Goal: Task Accomplishment & Management: Manage account settings

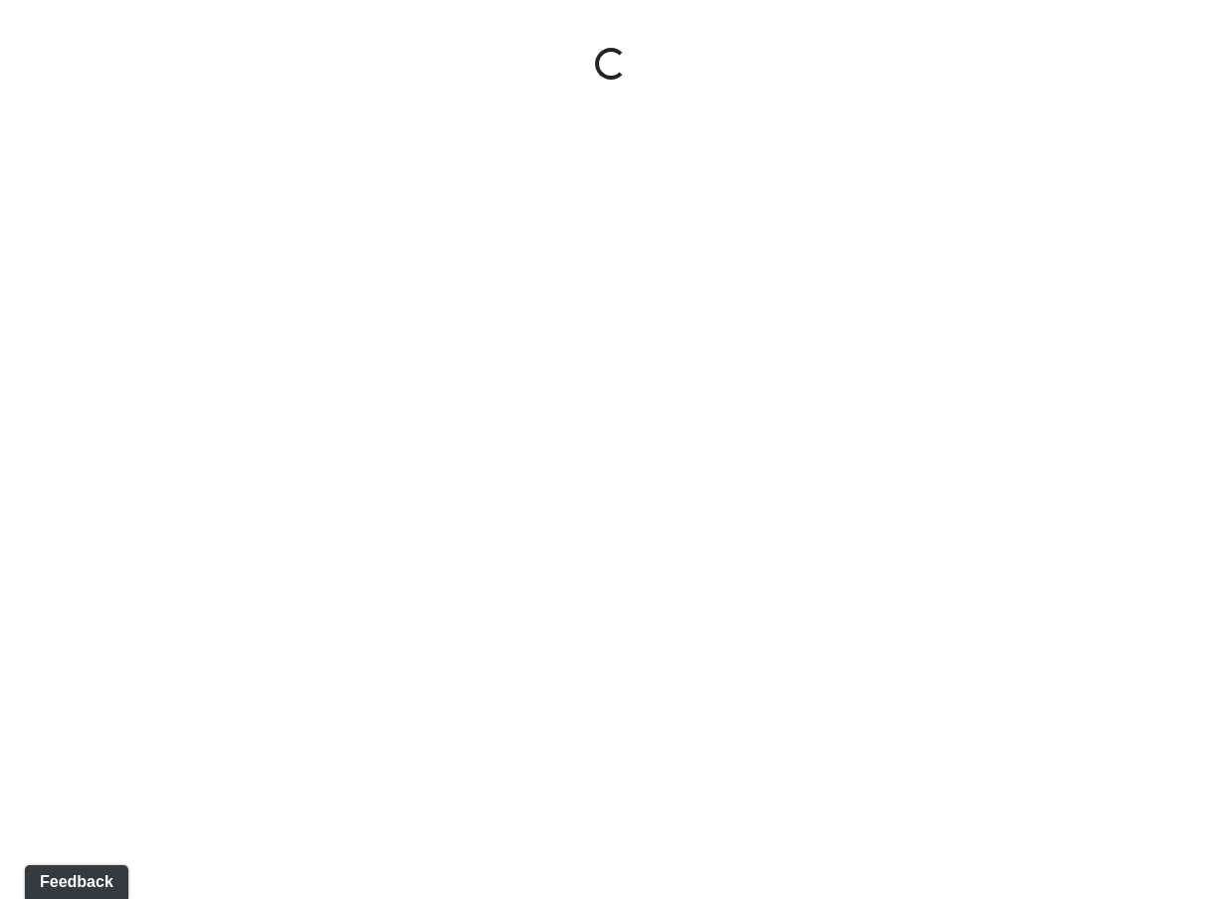
select select "nREVgdD8usBCEeVTsbMRRe"
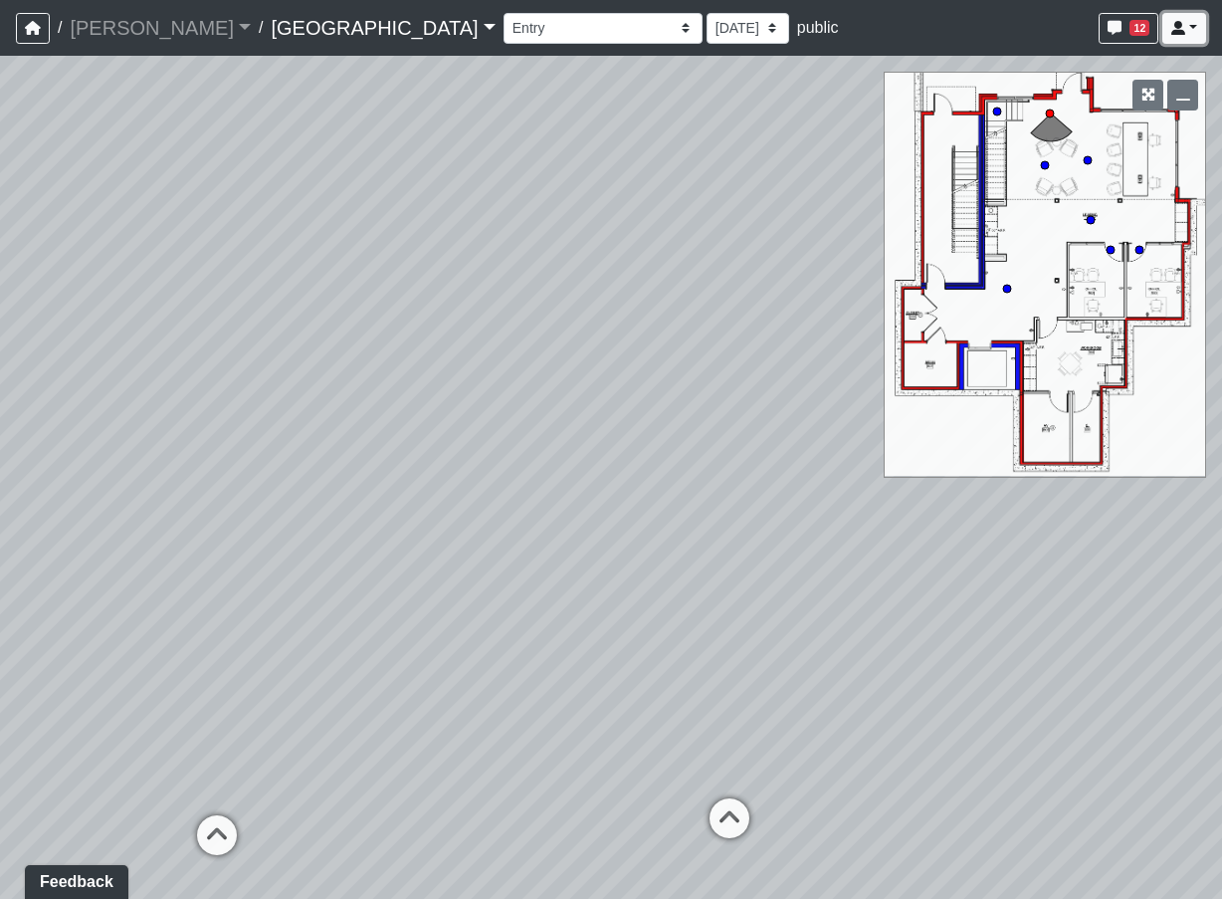
click at [1184, 31] on icon at bounding box center [1178, 28] width 14 height 14
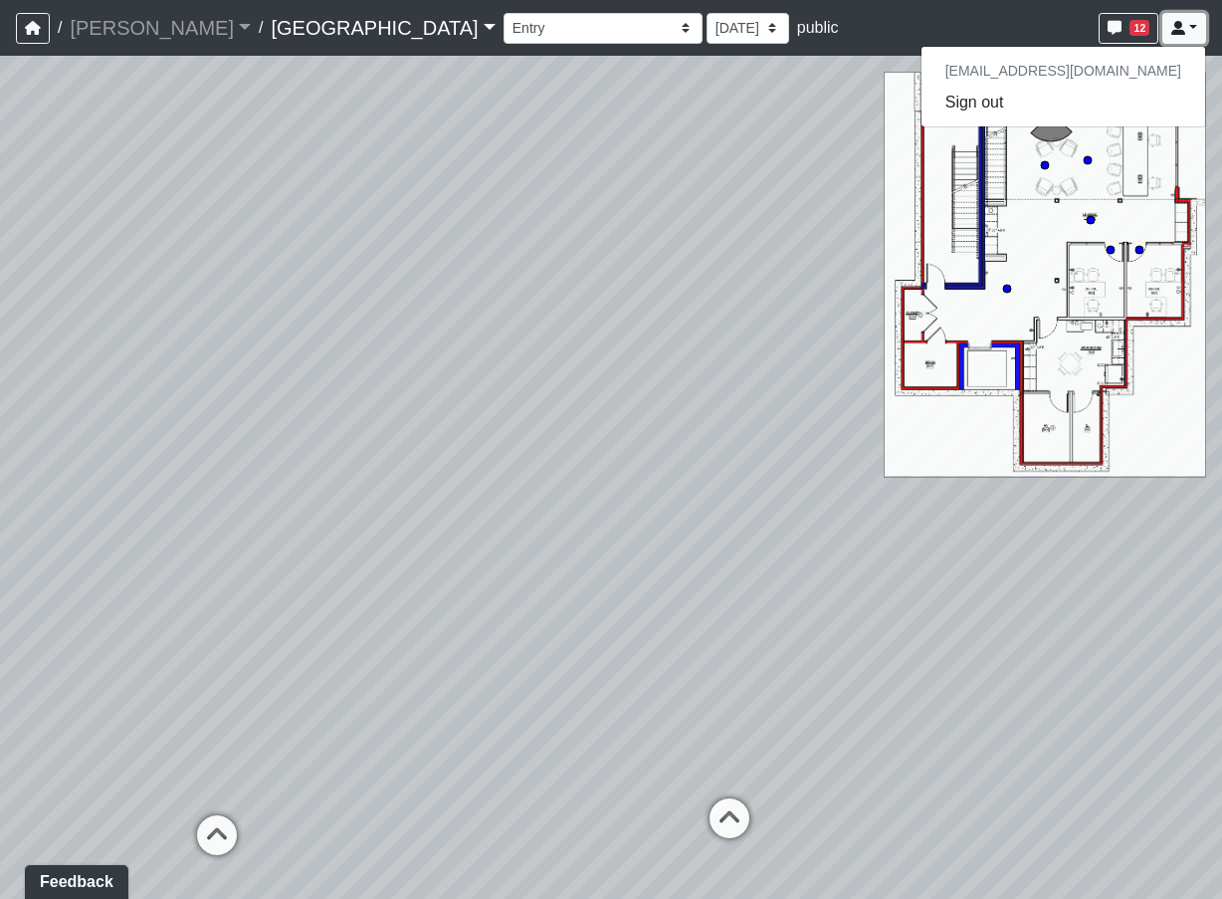
click at [1184, 31] on icon at bounding box center [1178, 28] width 14 height 14
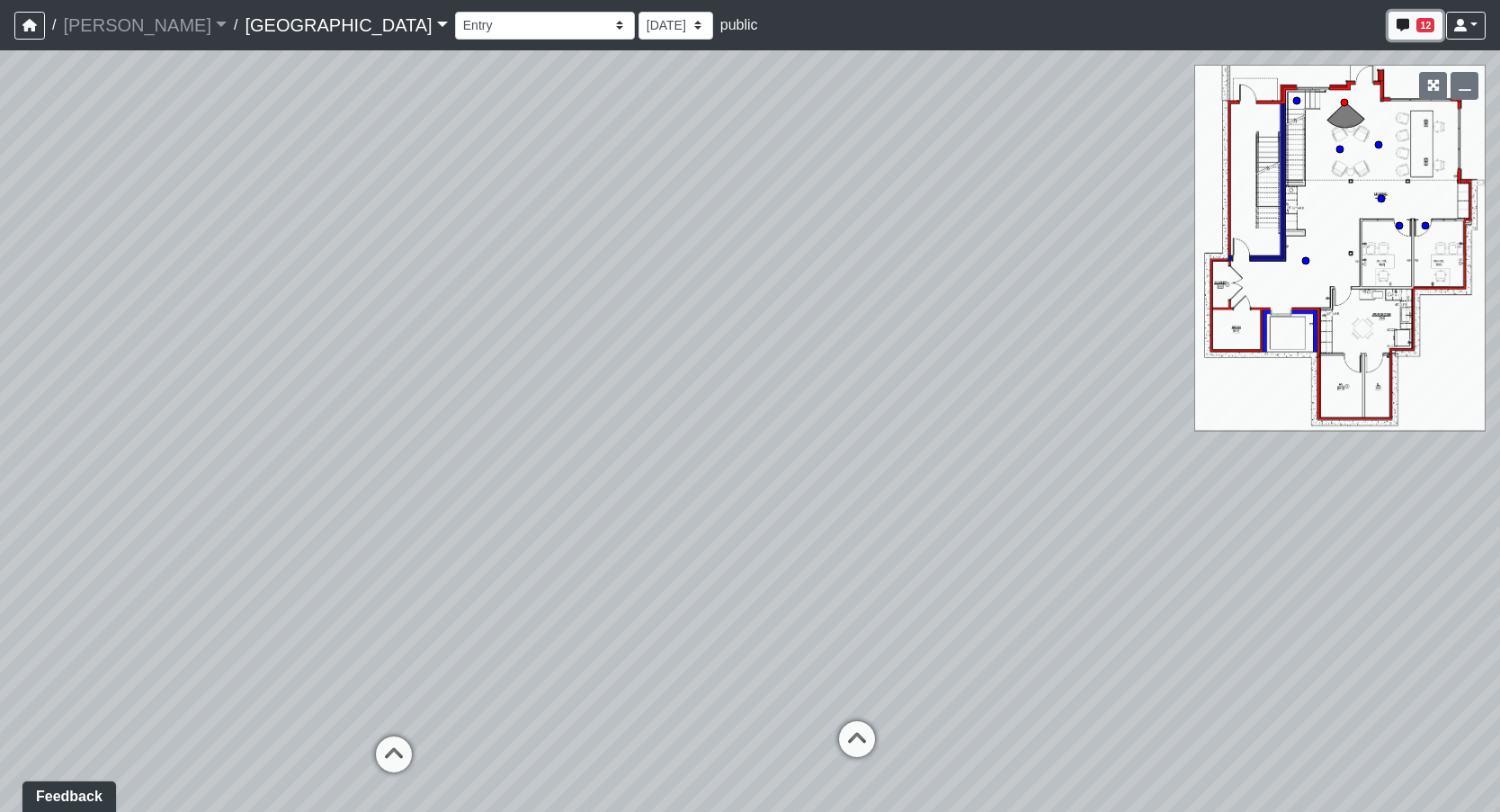
click at [1103, 27] on icon "button" at bounding box center [1402, 25] width 13 height 13
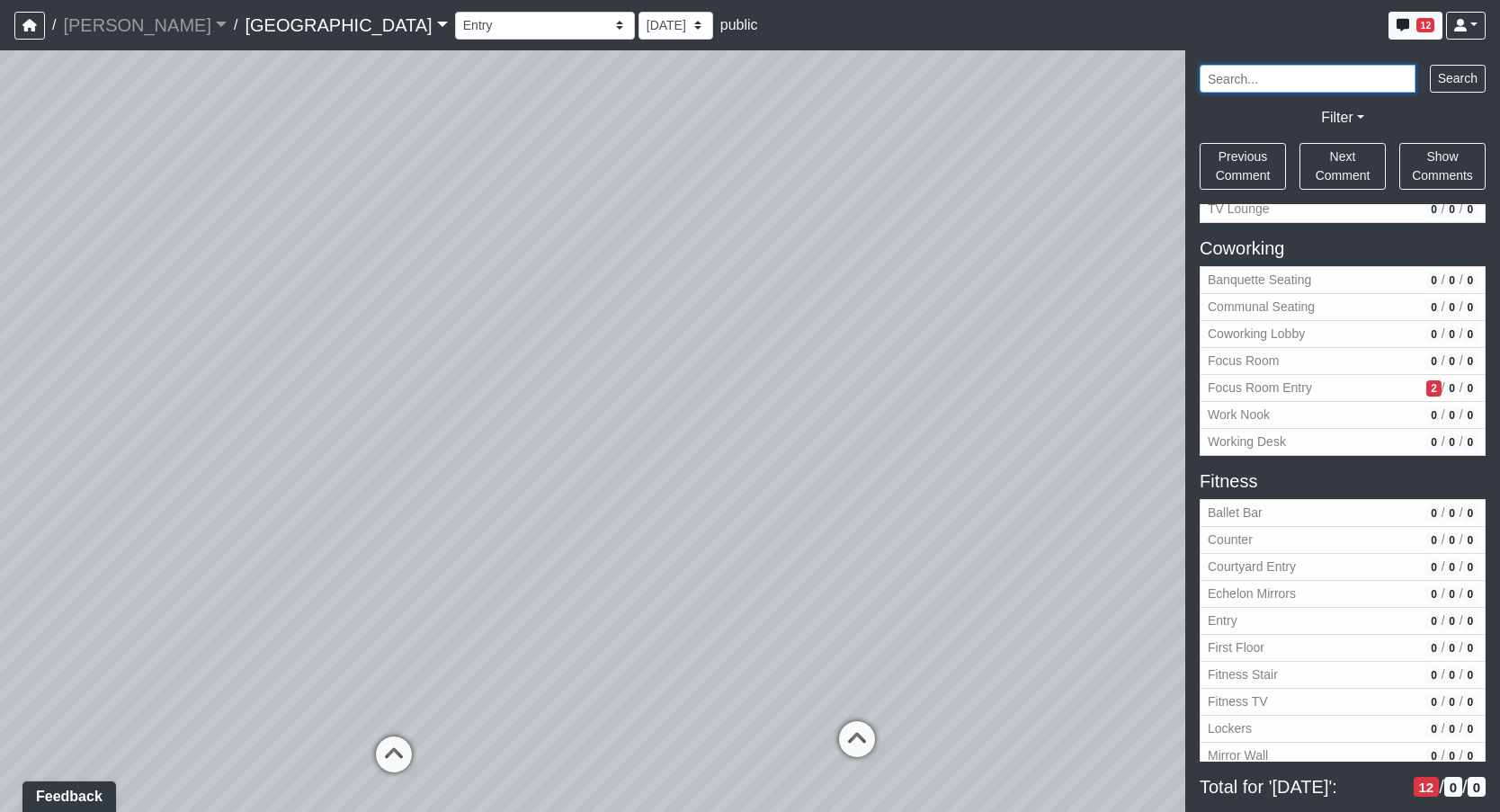
scroll to position [359, 0]
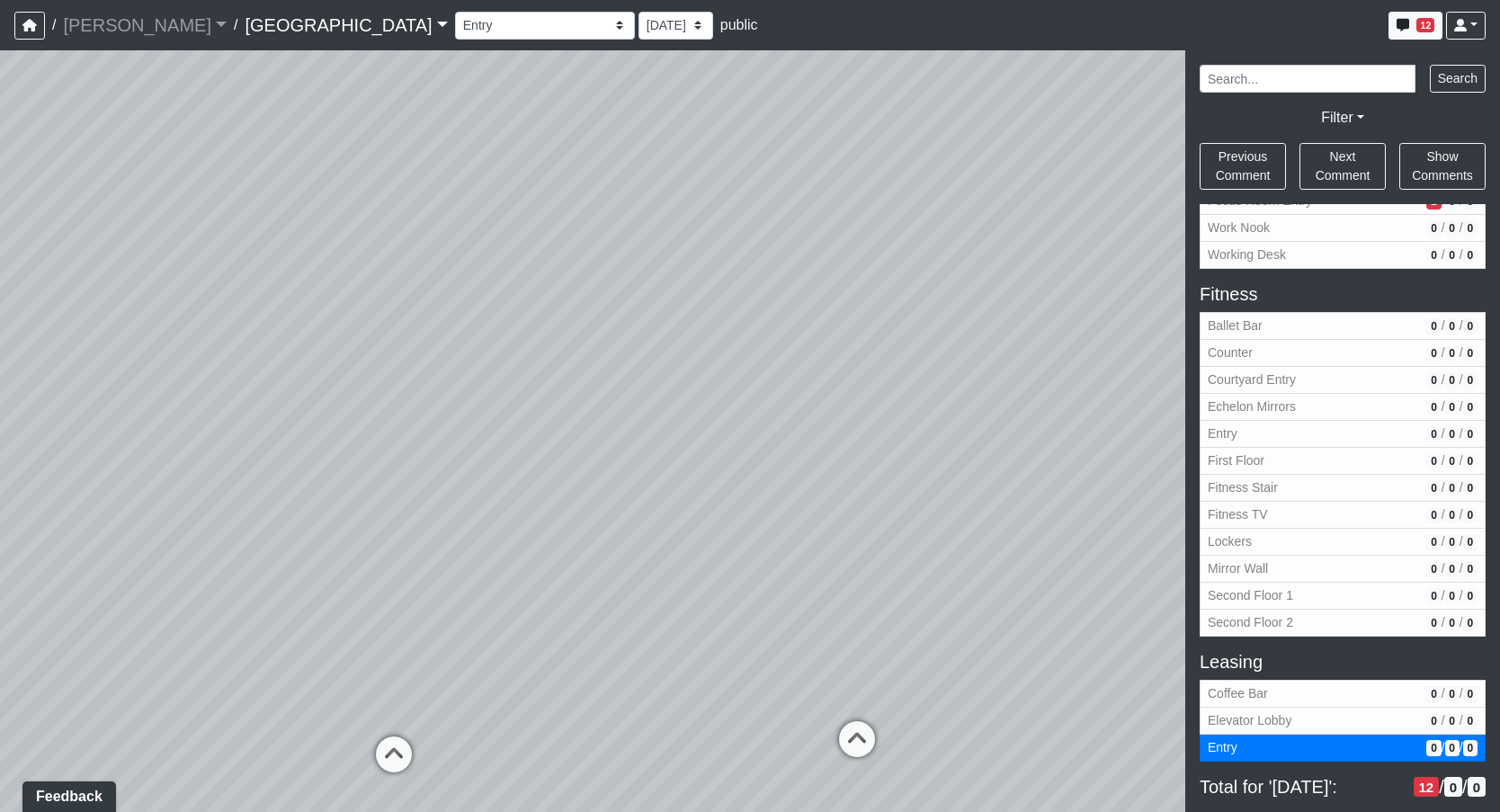
click at [1103, 779] on span "12" at bounding box center [1426, 787] width 26 height 21
click at [1103, 31] on link at bounding box center [1466, 25] width 40 height 28
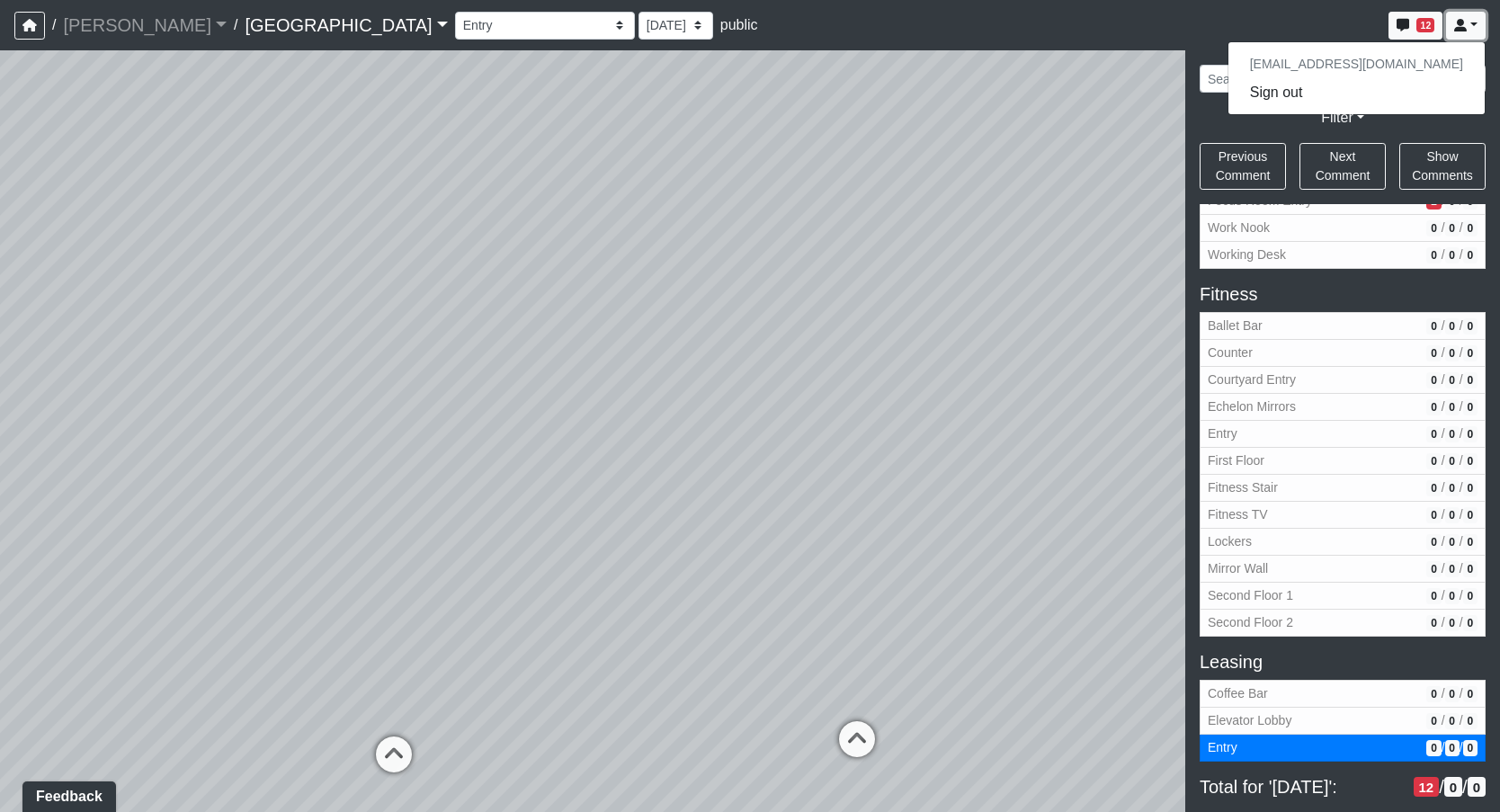
click at [1103, 31] on link at bounding box center [1466, 25] width 40 height 28
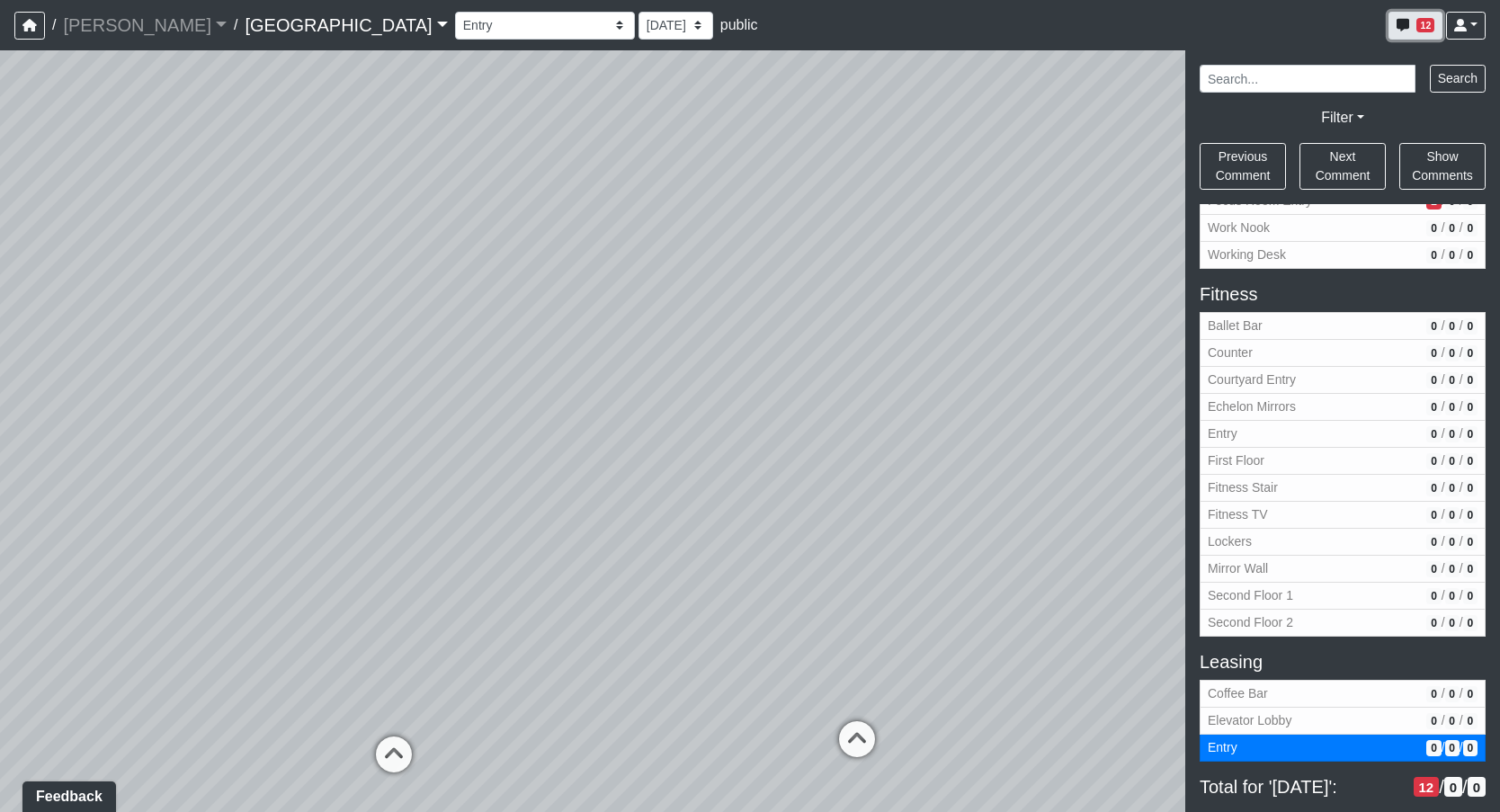
click at [1103, 27] on button "12" at bounding box center [1416, 25] width 54 height 28
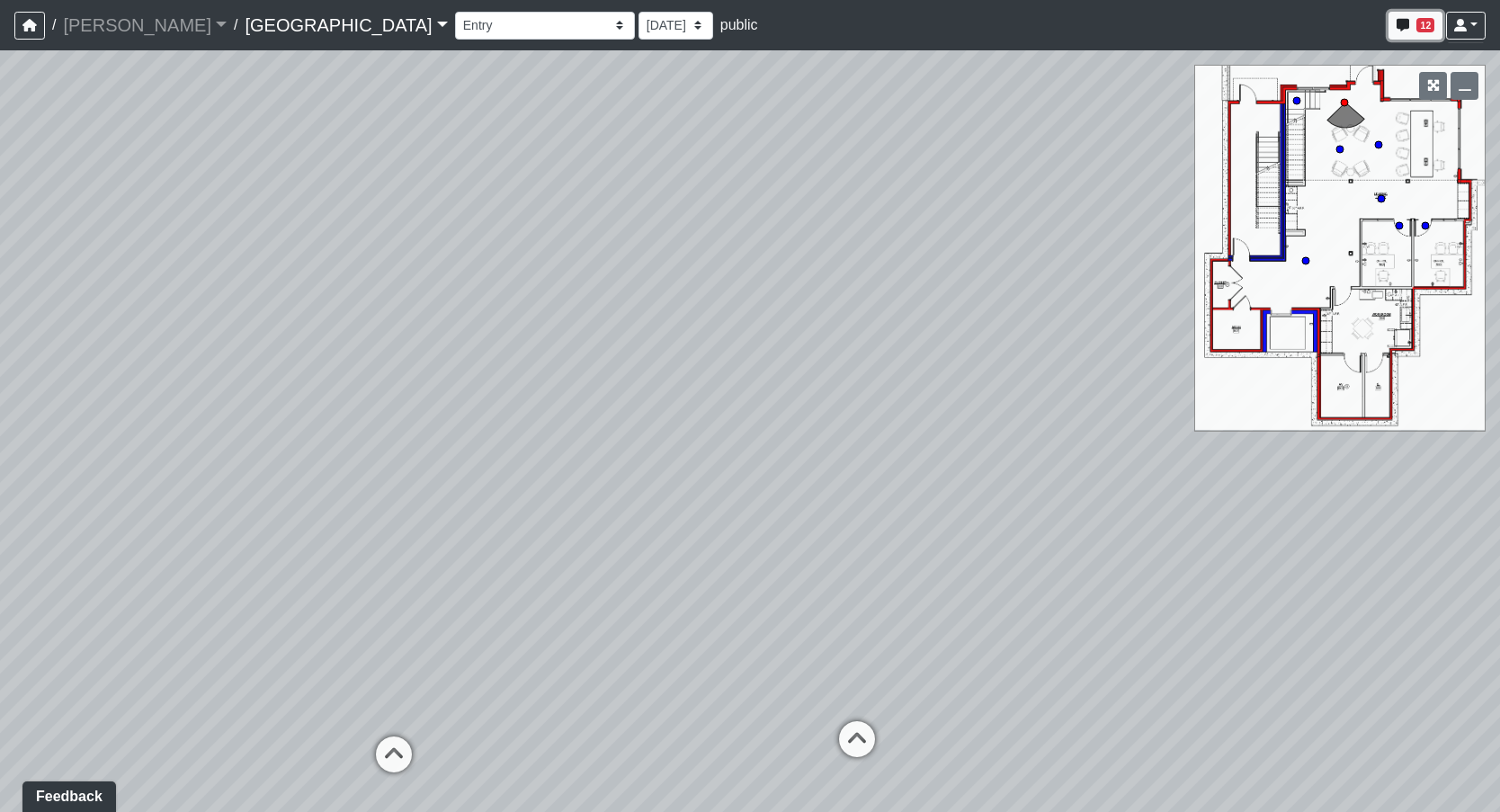
click at [1103, 27] on button "12" at bounding box center [1416, 25] width 54 height 28
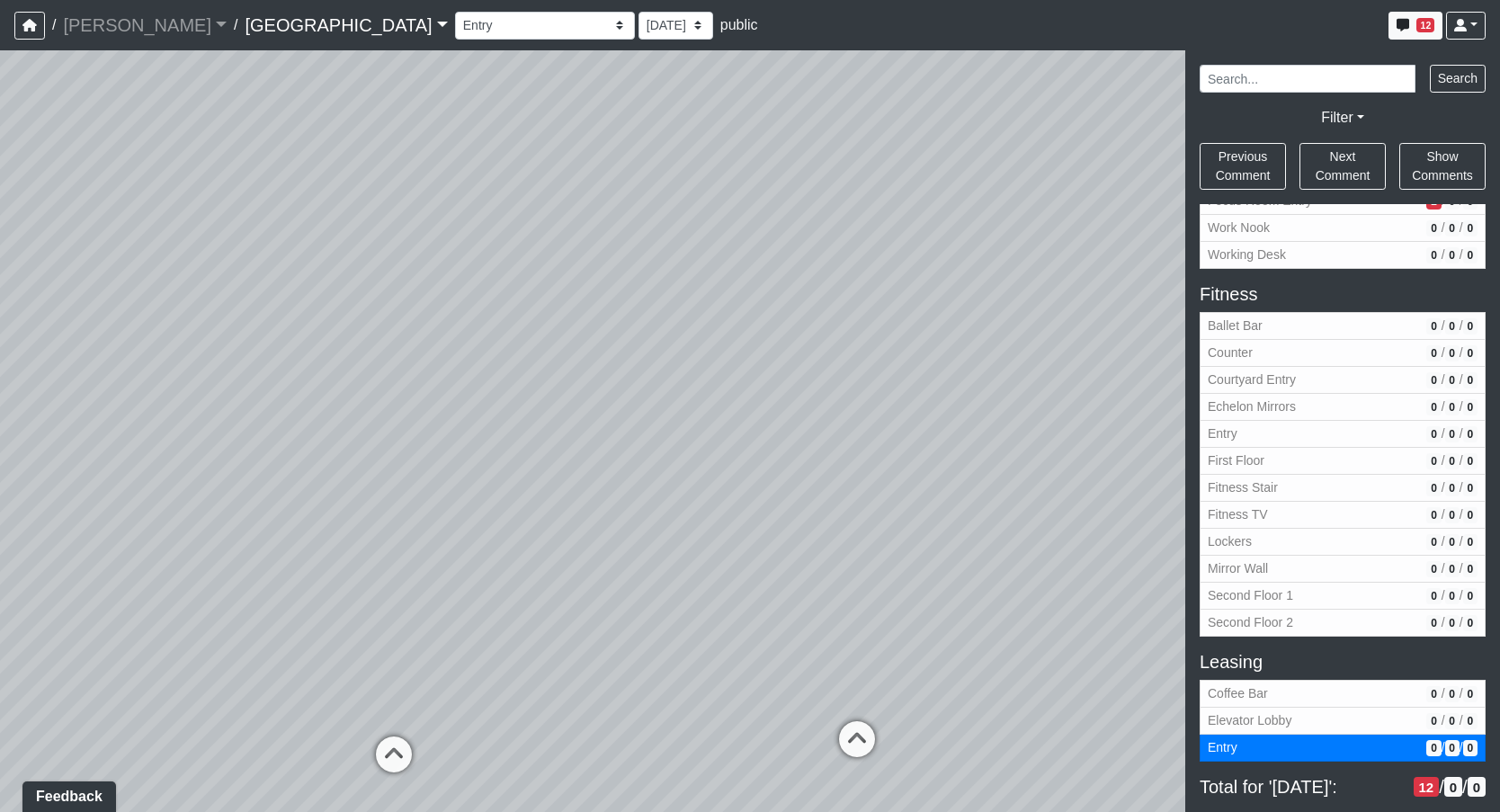
click at [720, 24] on span "public" at bounding box center [739, 24] width 38 height 15
click at [122, 25] on link "[PERSON_NAME]" at bounding box center [145, 25] width 164 height 36
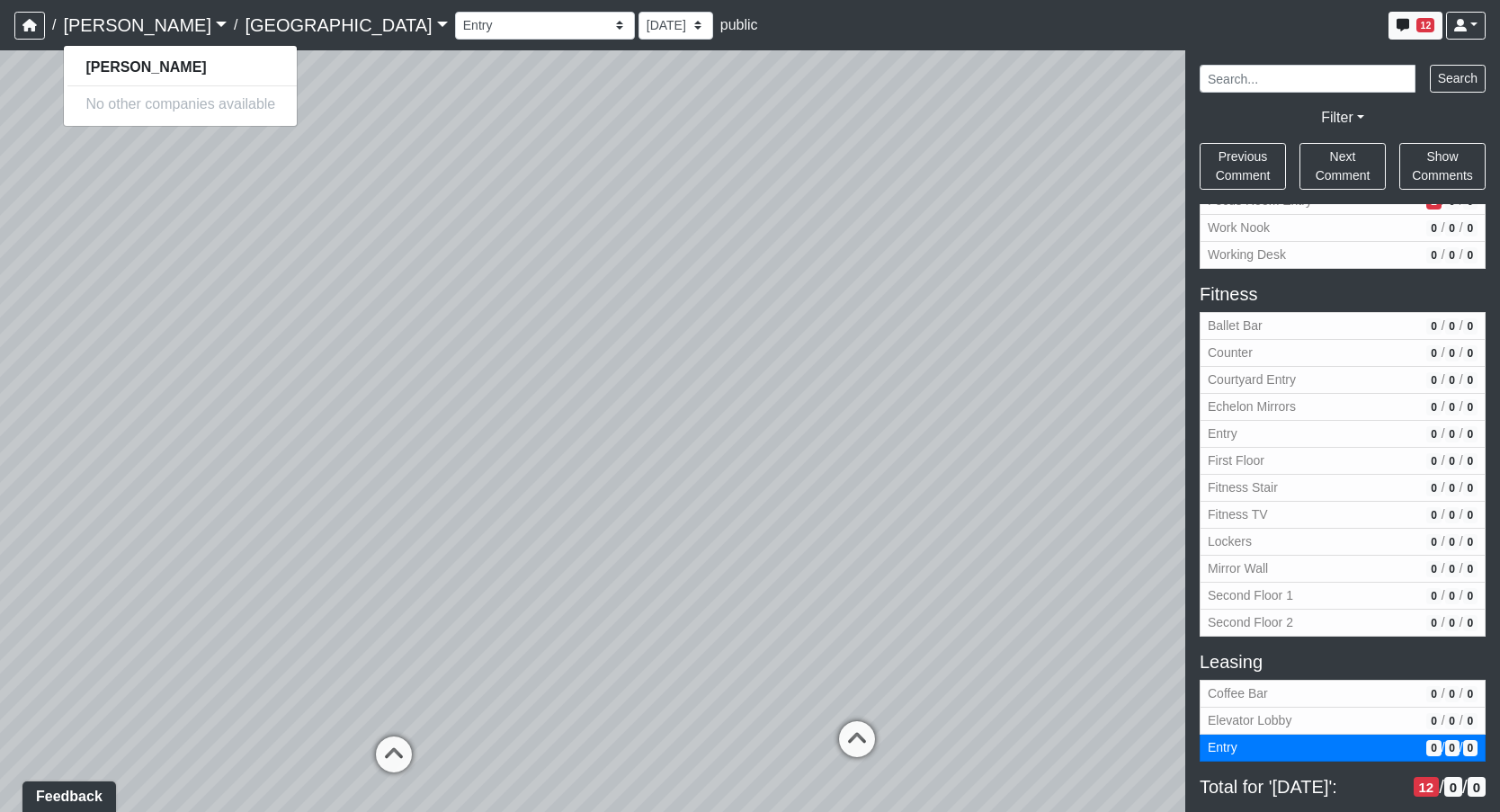
click at [272, 33] on link "[GEOGRAPHIC_DATA]" at bounding box center [346, 25] width 202 height 36
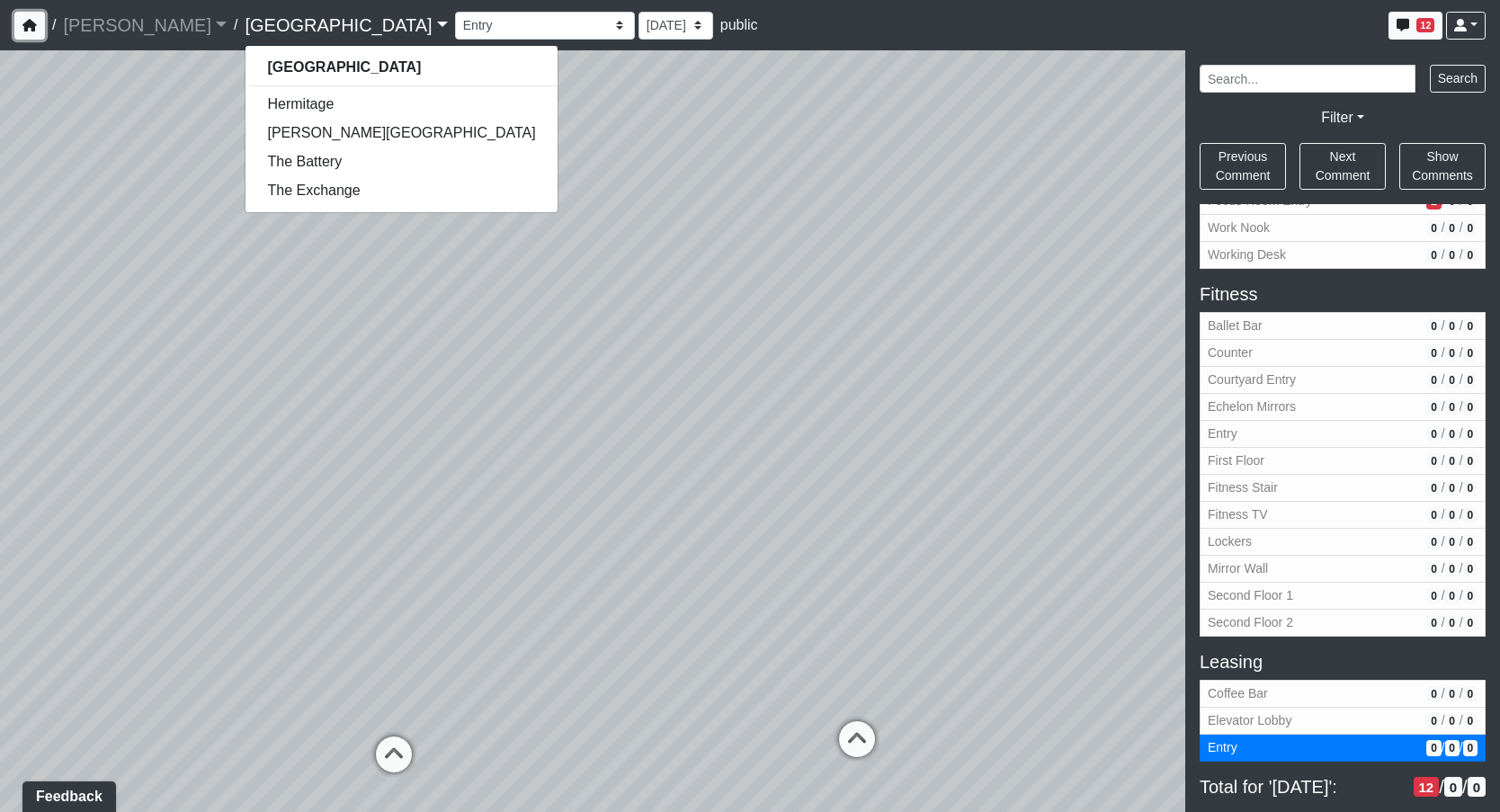
click at [32, 31] on icon "button" at bounding box center [30, 25] width 14 height 13
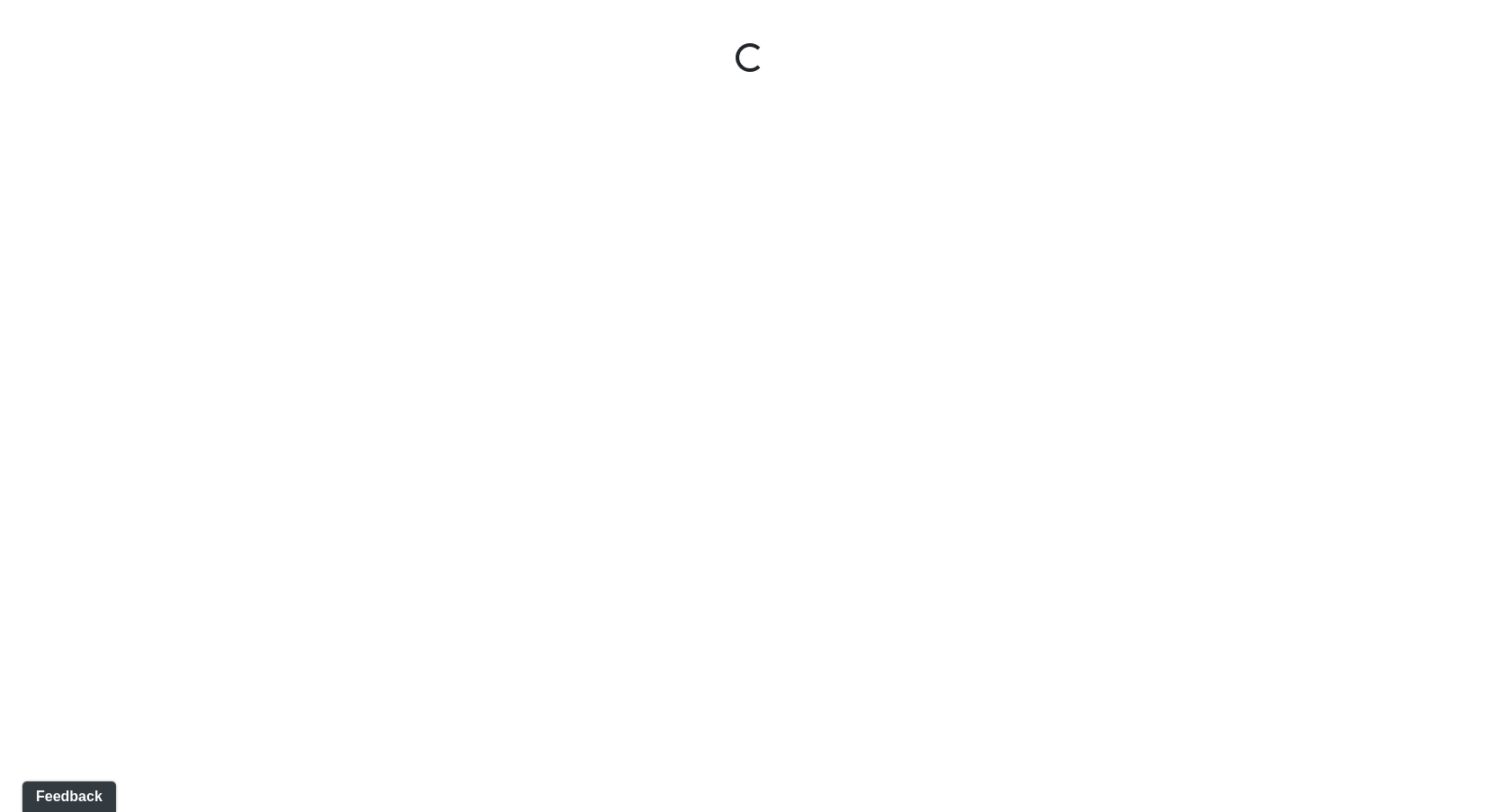
select select "nREVgdD8usBCEeVTsbMRRe"
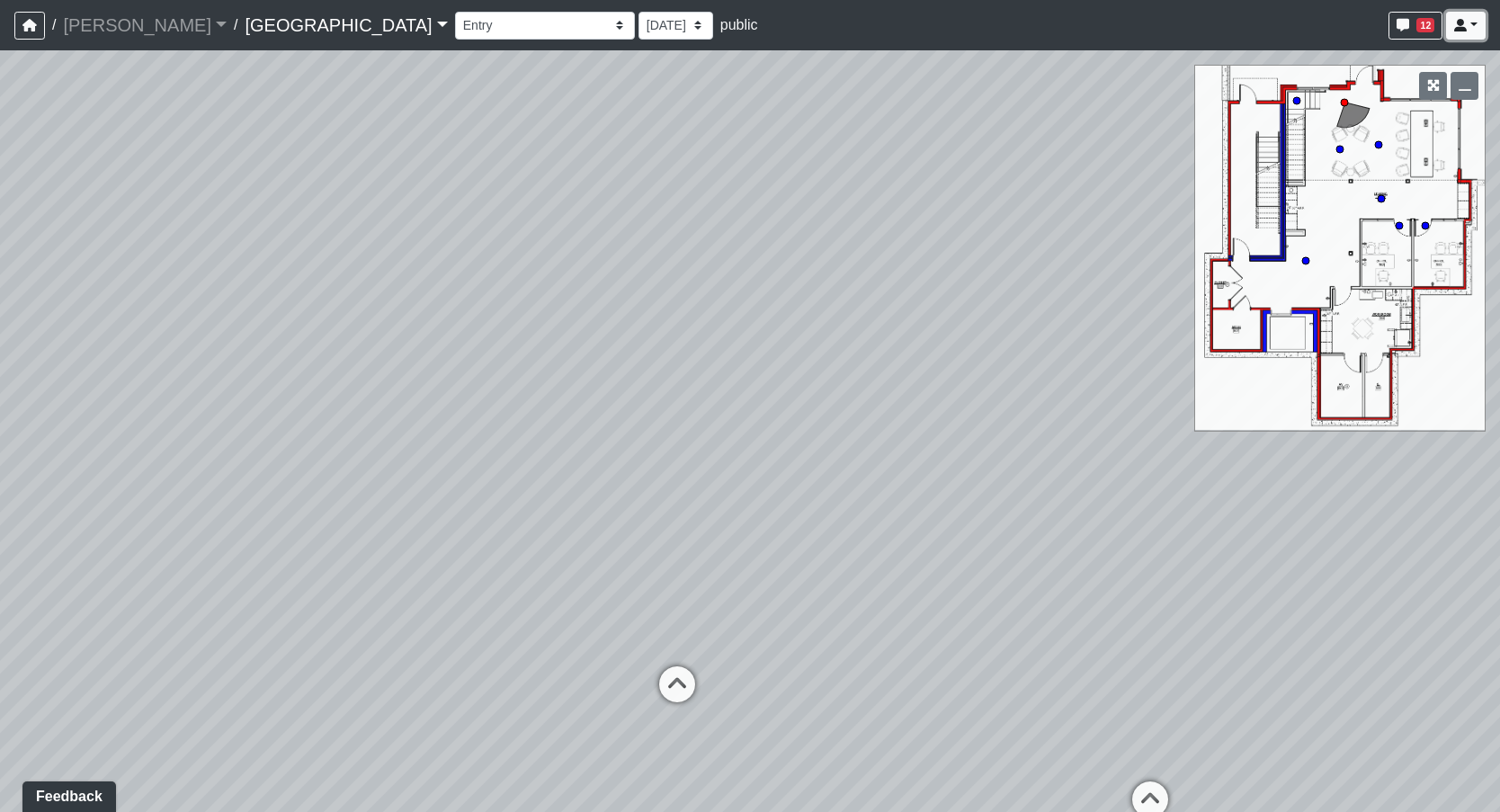
click at [1465, 39] on link at bounding box center [1466, 25] width 40 height 28
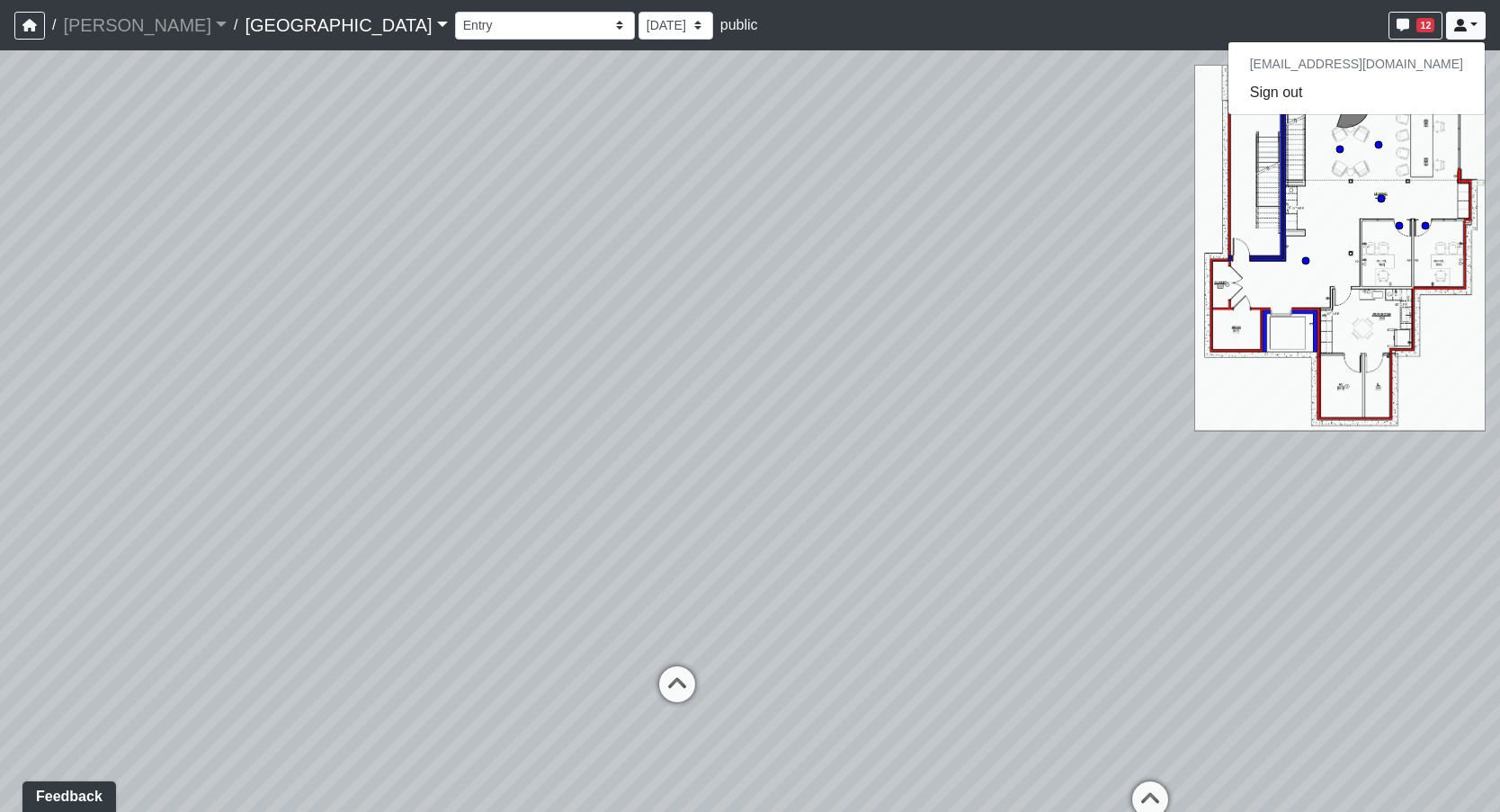
click at [998, 134] on div "Loading... Reception Desk Loading... Lobby Loading... Landing" at bounding box center [750, 431] width 1500 height 761
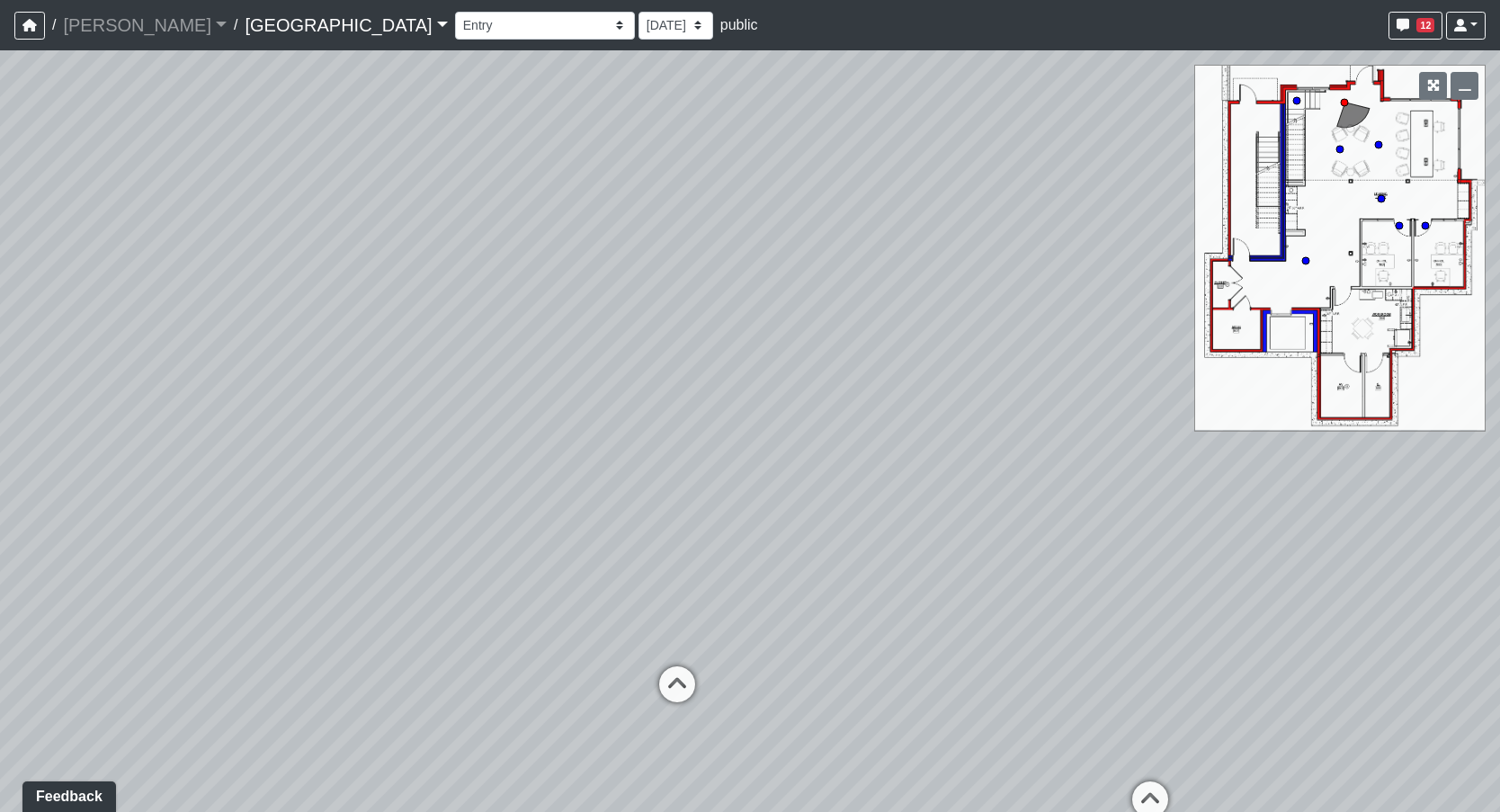
click at [720, 22] on span "public" at bounding box center [739, 24] width 38 height 15
click at [252, 24] on link "[GEOGRAPHIC_DATA]" at bounding box center [346, 25] width 202 height 36
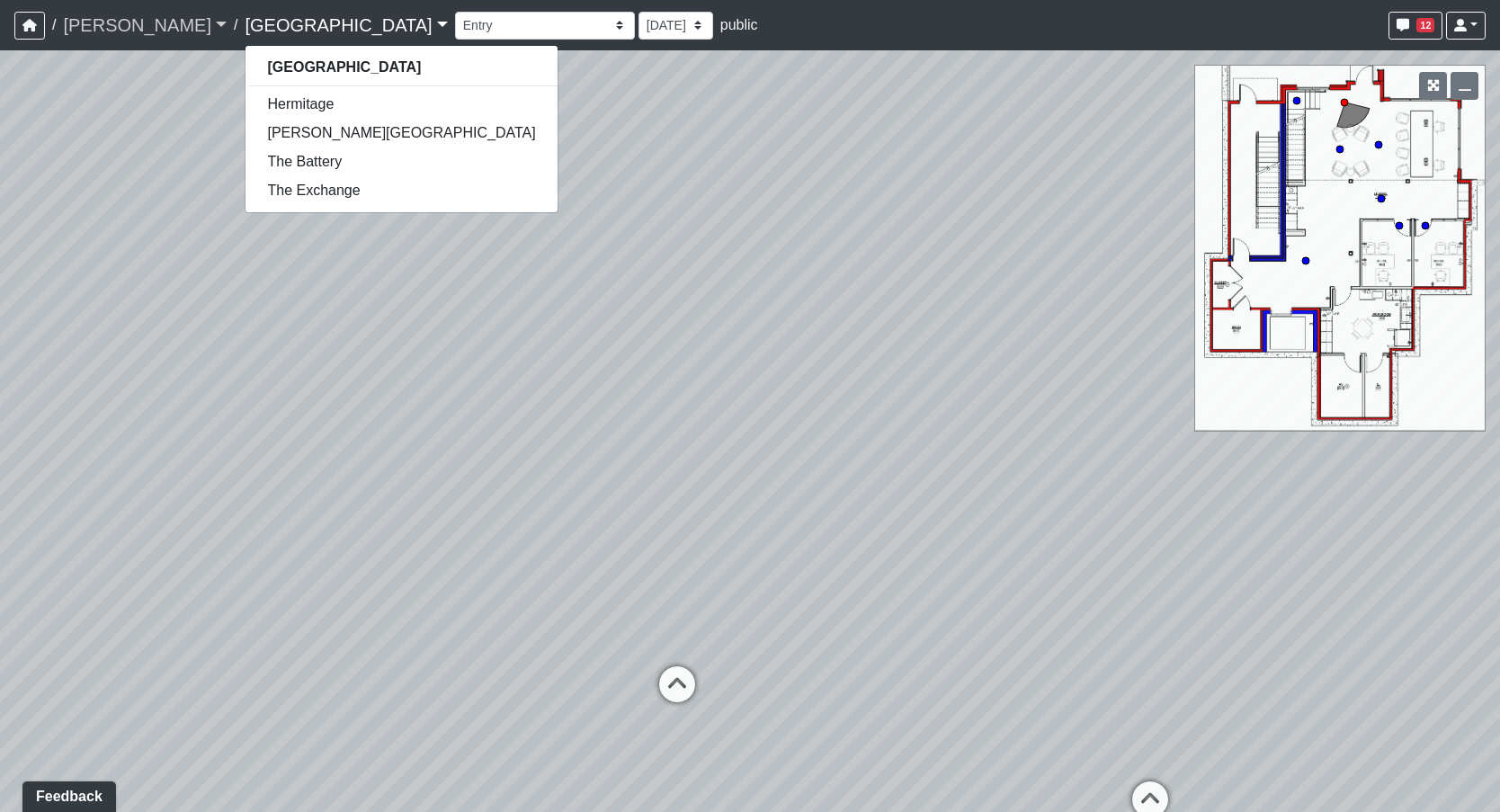
click at [95, 26] on link "[PERSON_NAME]" at bounding box center [145, 25] width 164 height 36
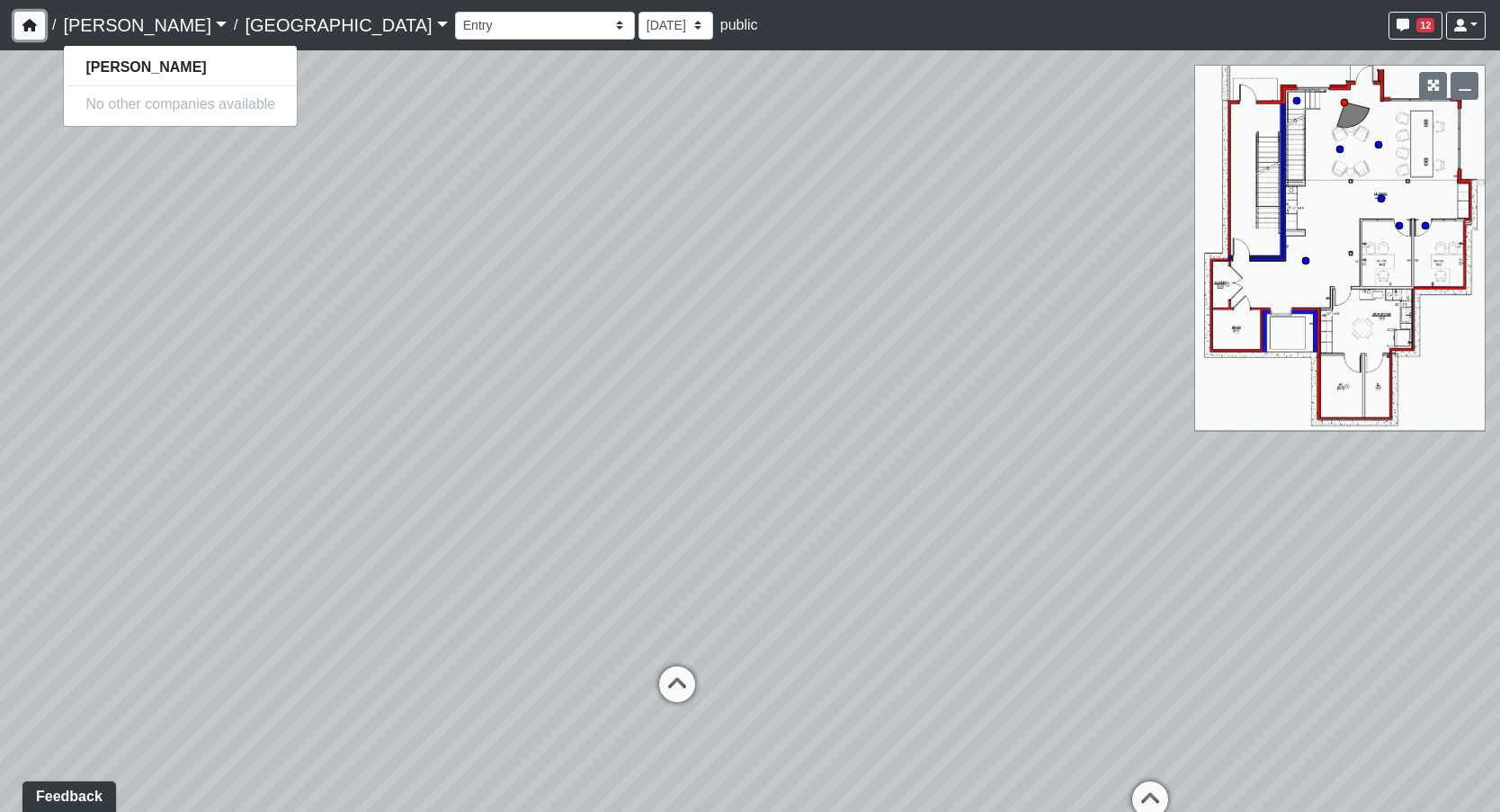
click at [31, 26] on icon "button" at bounding box center [30, 25] width 14 height 13
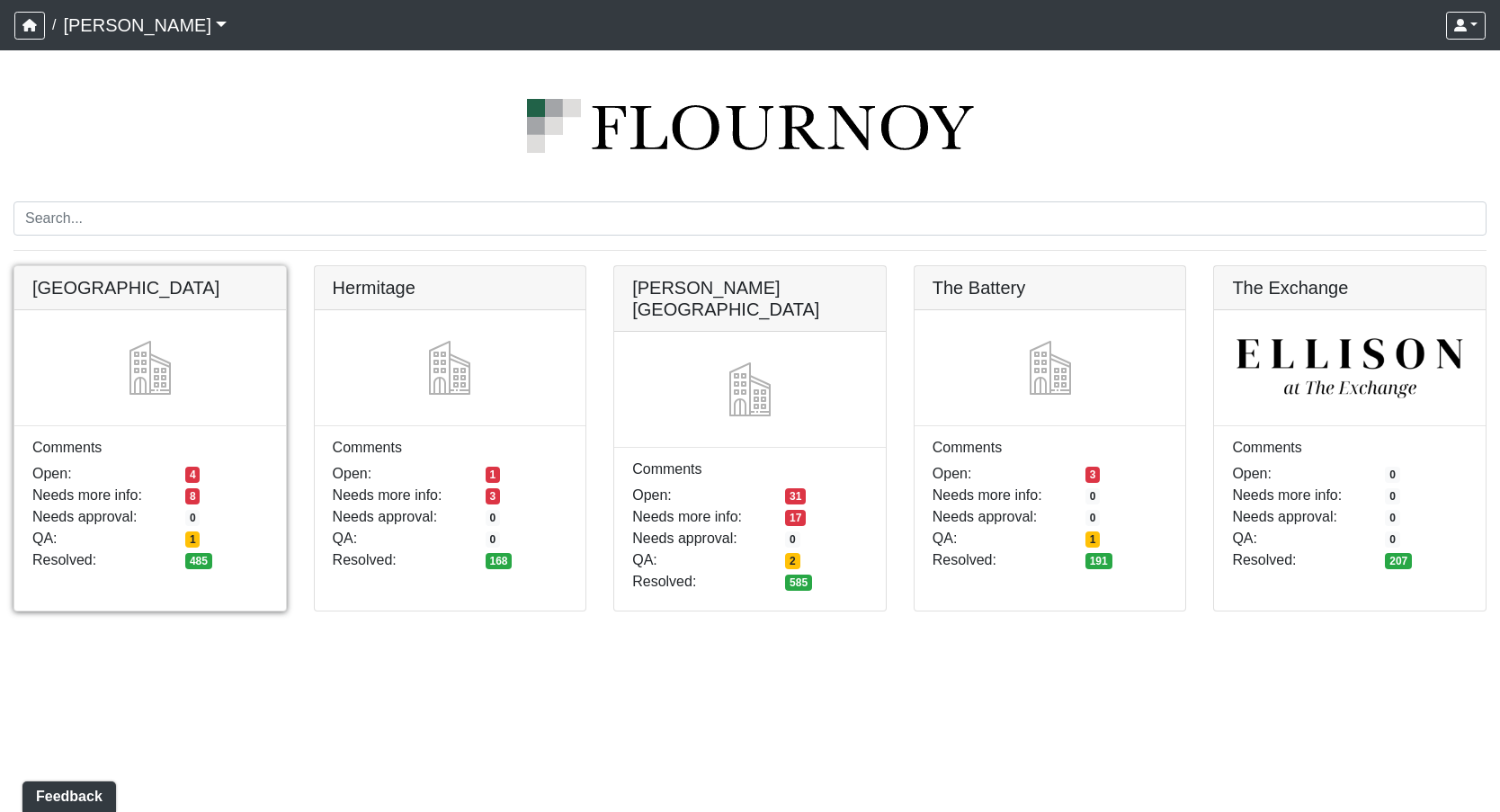
click at [185, 266] on link at bounding box center [150, 266] width 272 height 0
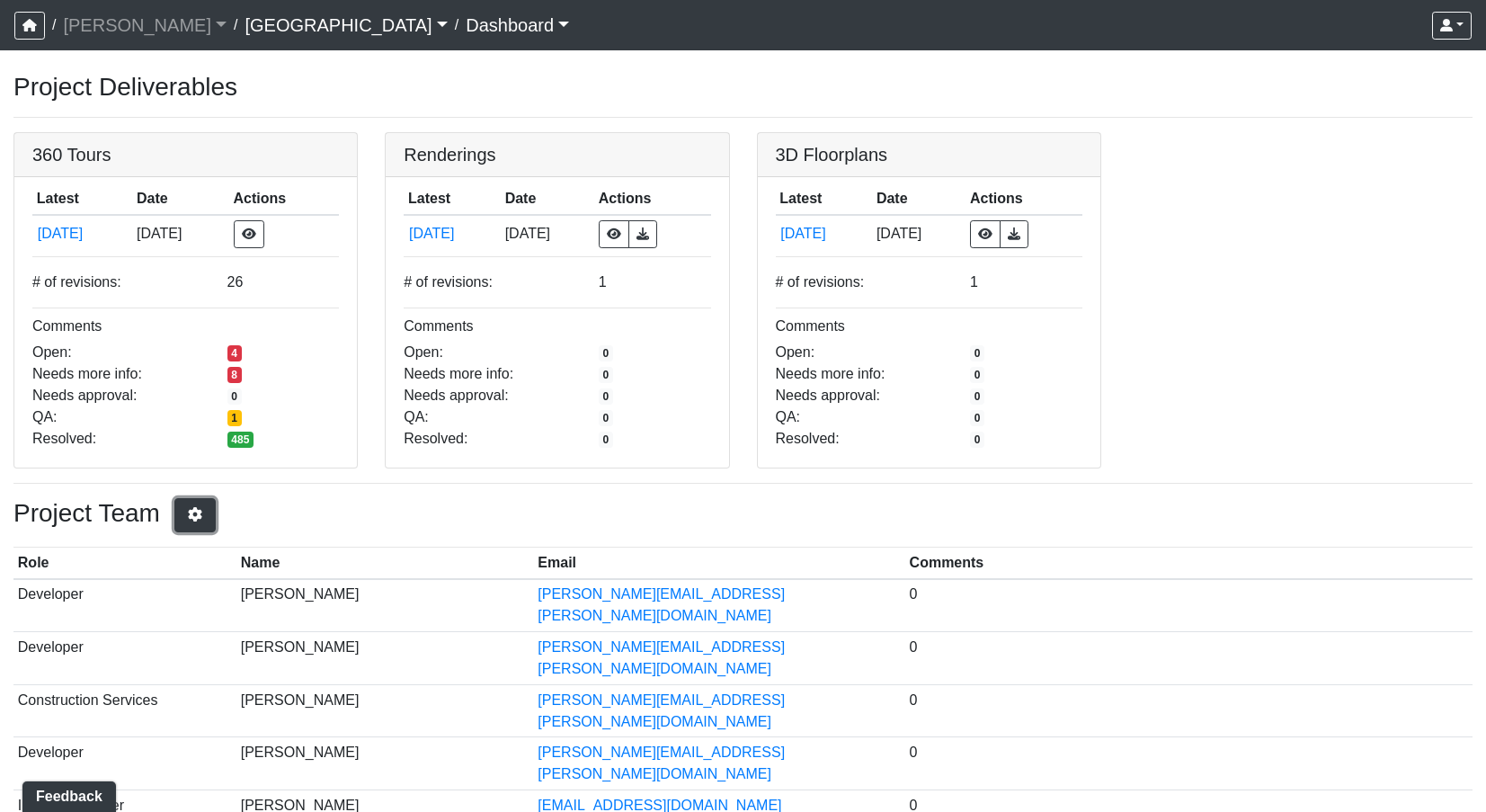
click at [204, 518] on icon "button" at bounding box center [195, 514] width 18 height 14
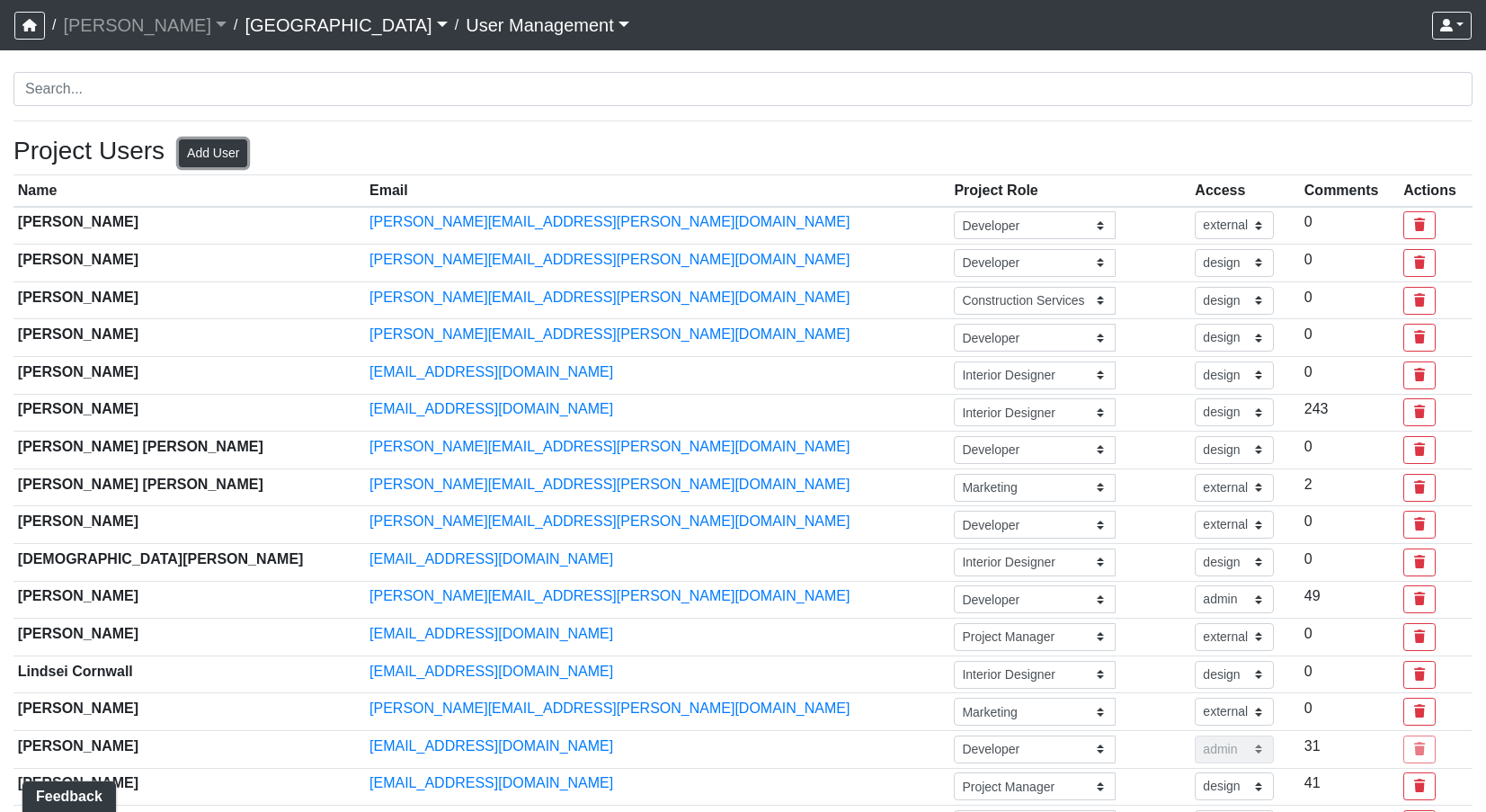
click at [214, 155] on button "Add User" at bounding box center [213, 153] width 69 height 28
select select "basic"
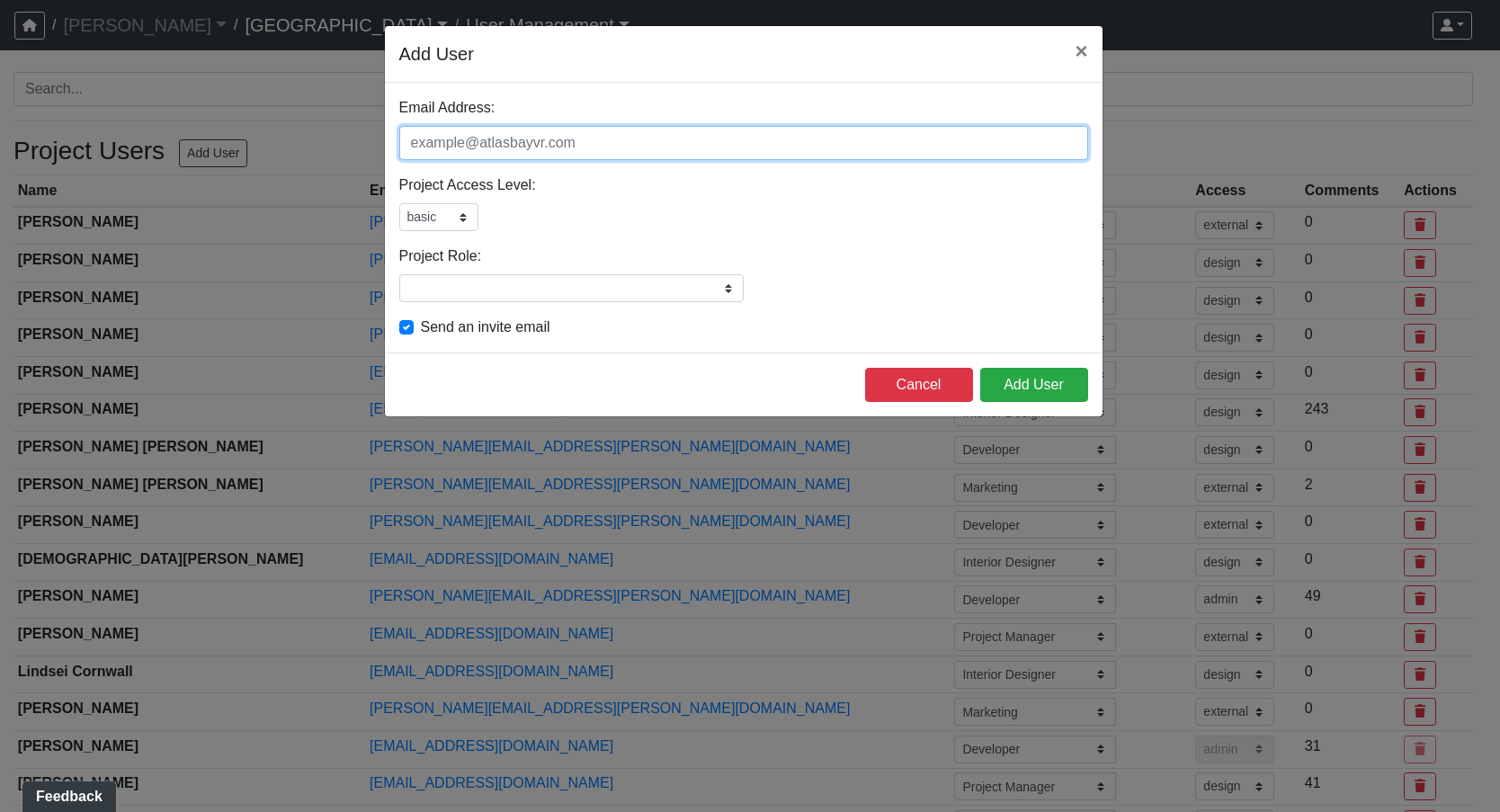
click at [600, 146] on input "Email Address:" at bounding box center [744, 143] width 689 height 34
click at [509, 148] on input "jack" at bounding box center [744, 143] width 689 height 34
type input "[EMAIL_ADDRESS][PERSON_NAME][DOMAIN_NAME]"
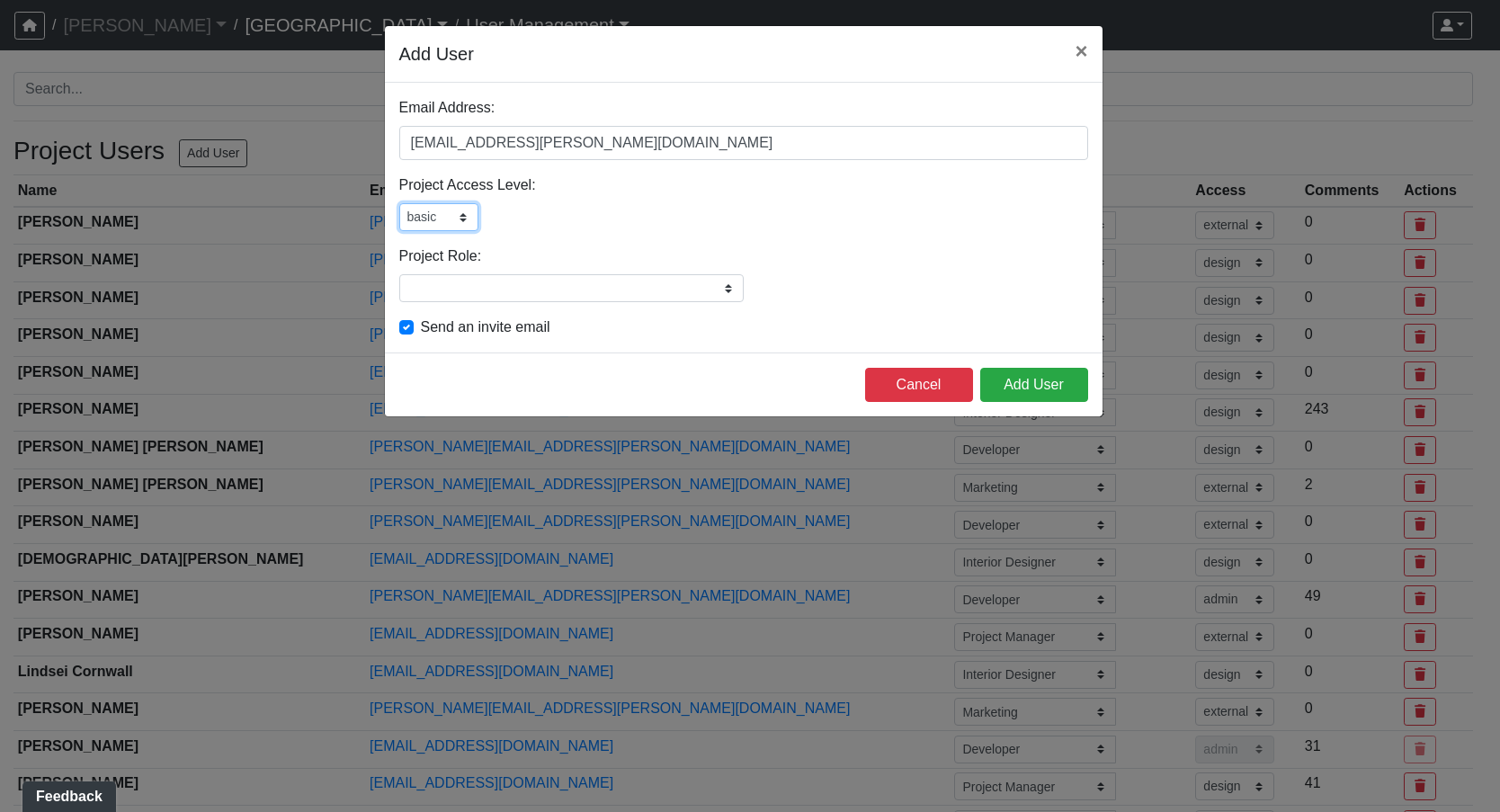
click at [467, 222] on select "admin design basic external public" at bounding box center [439, 217] width 80 height 28
select select "design"
click at [399, 203] on select "admin design basic external public" at bounding box center [439, 217] width 80 height 28
click at [643, 210] on div "admin design basic external public" at bounding box center [744, 217] width 689 height 28
click at [574, 294] on input "Project Role:" at bounding box center [571, 288] width 344 height 28
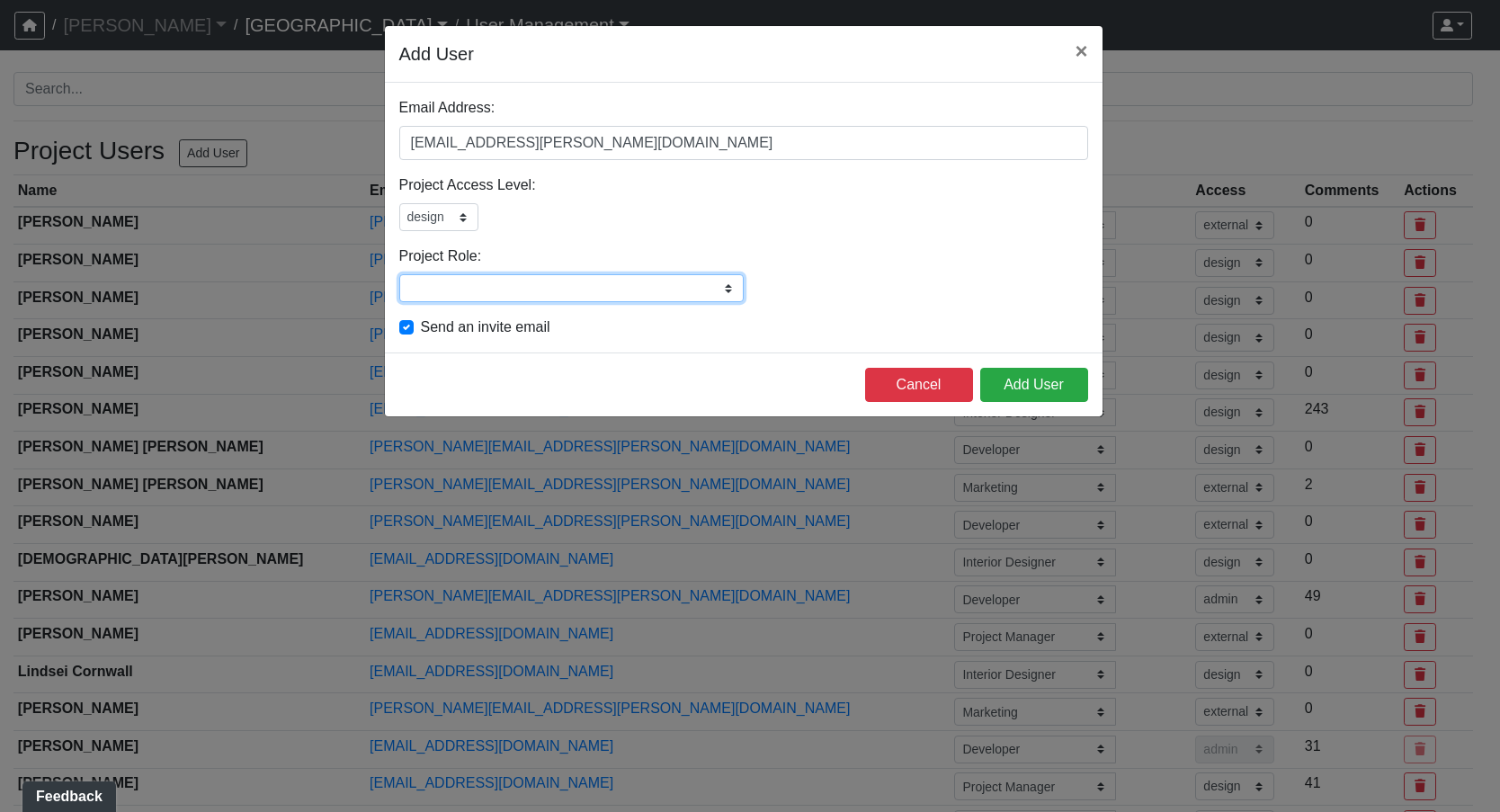
type input "Developer"
click at [839, 285] on div "Developer Please add or select a project role" at bounding box center [744, 288] width 689 height 28
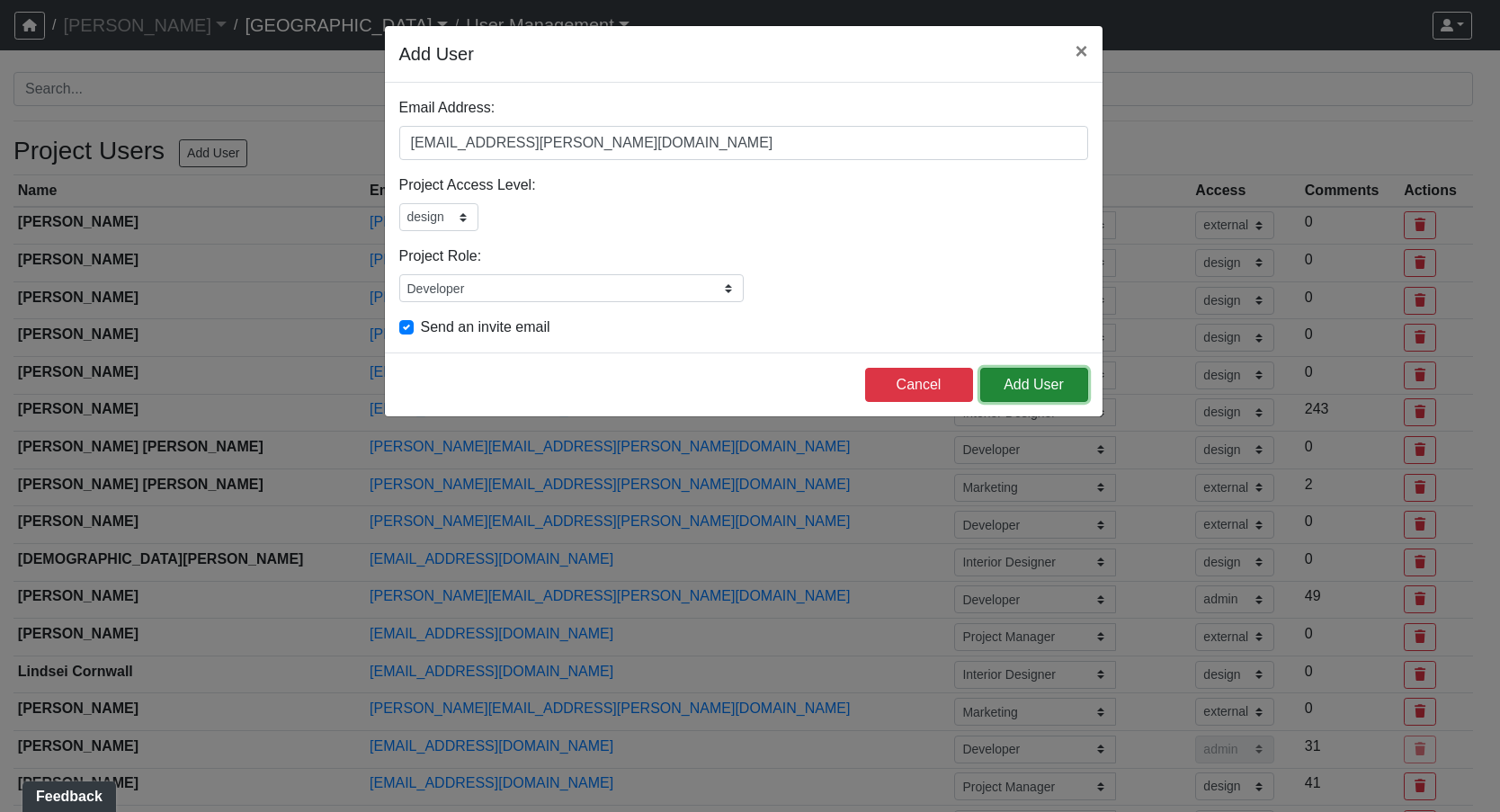
click at [1050, 384] on button "Add User" at bounding box center [1034, 385] width 108 height 34
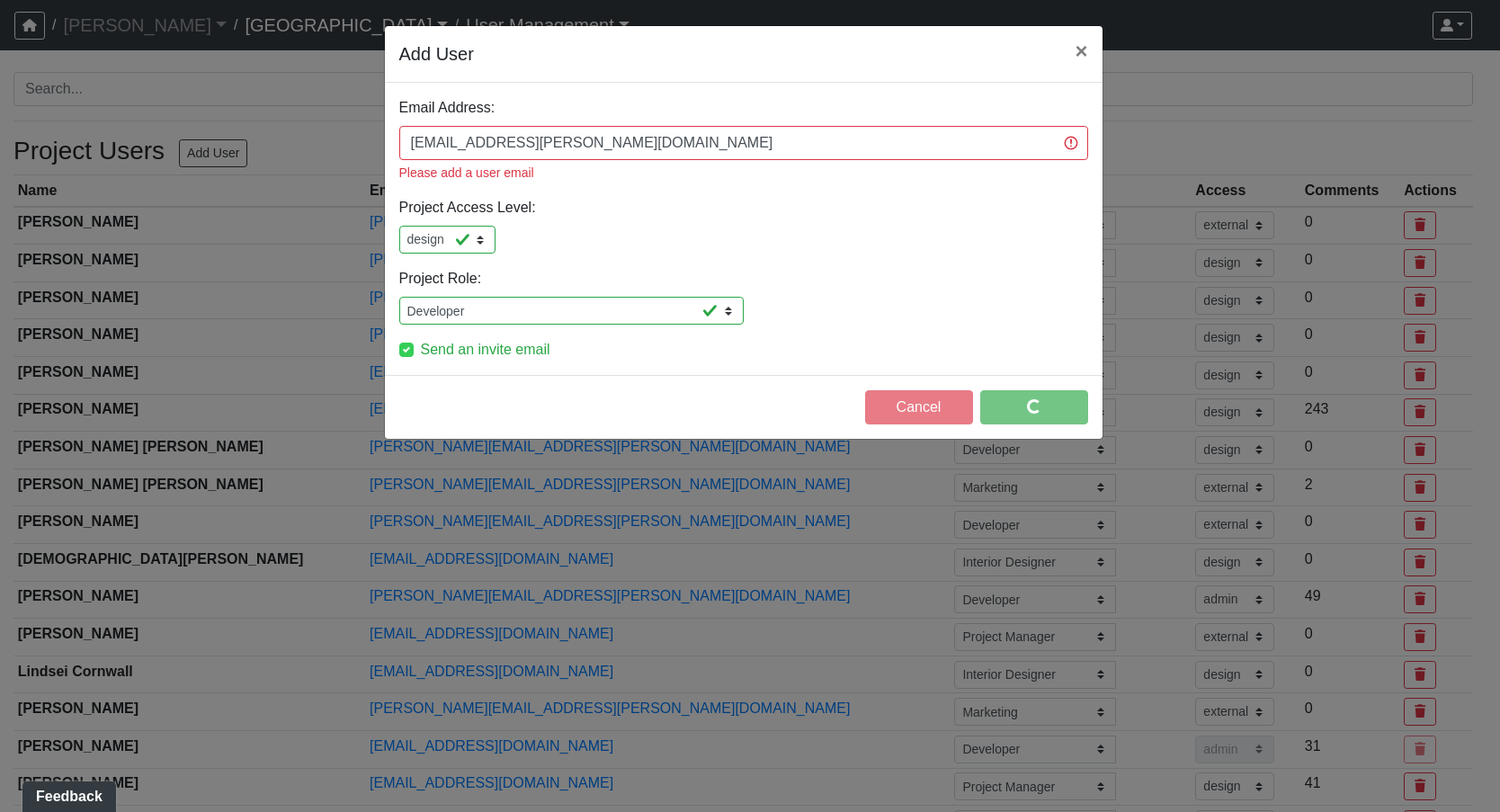
select select "external"
select select "design"
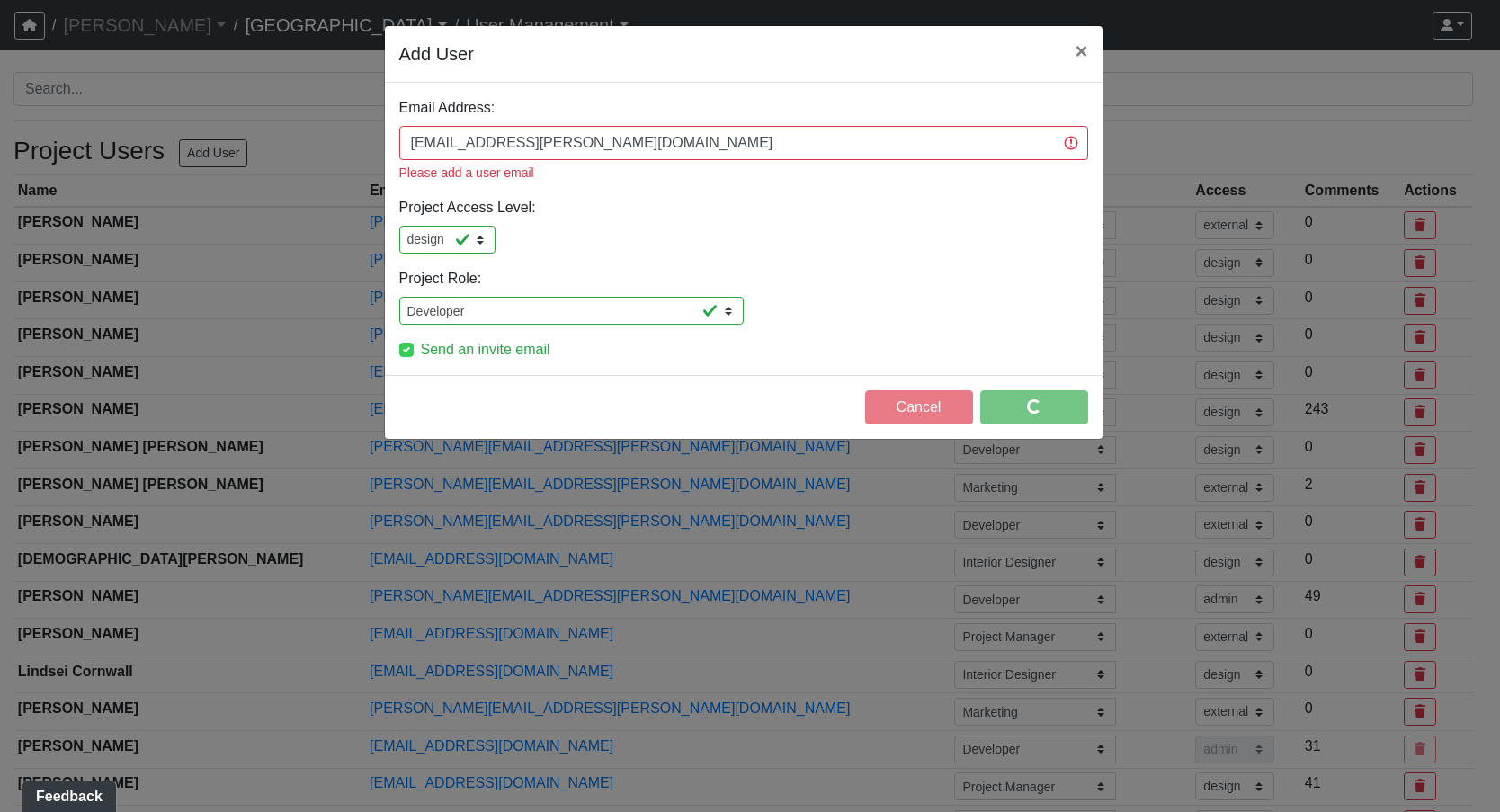
select select "design"
select select "external"
select select "design"
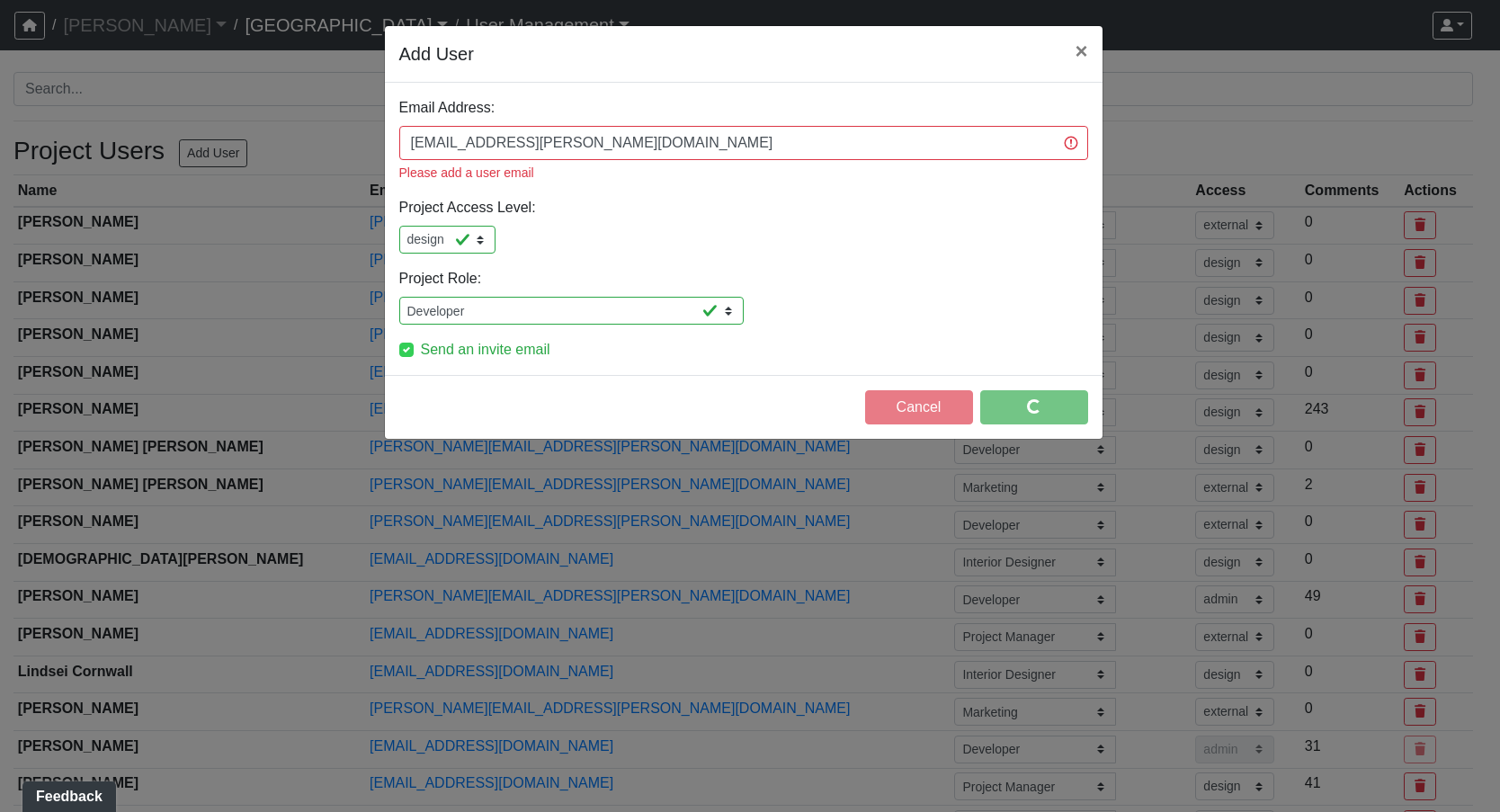
select select "external"
select select "design"
select select "external"
select select "design"
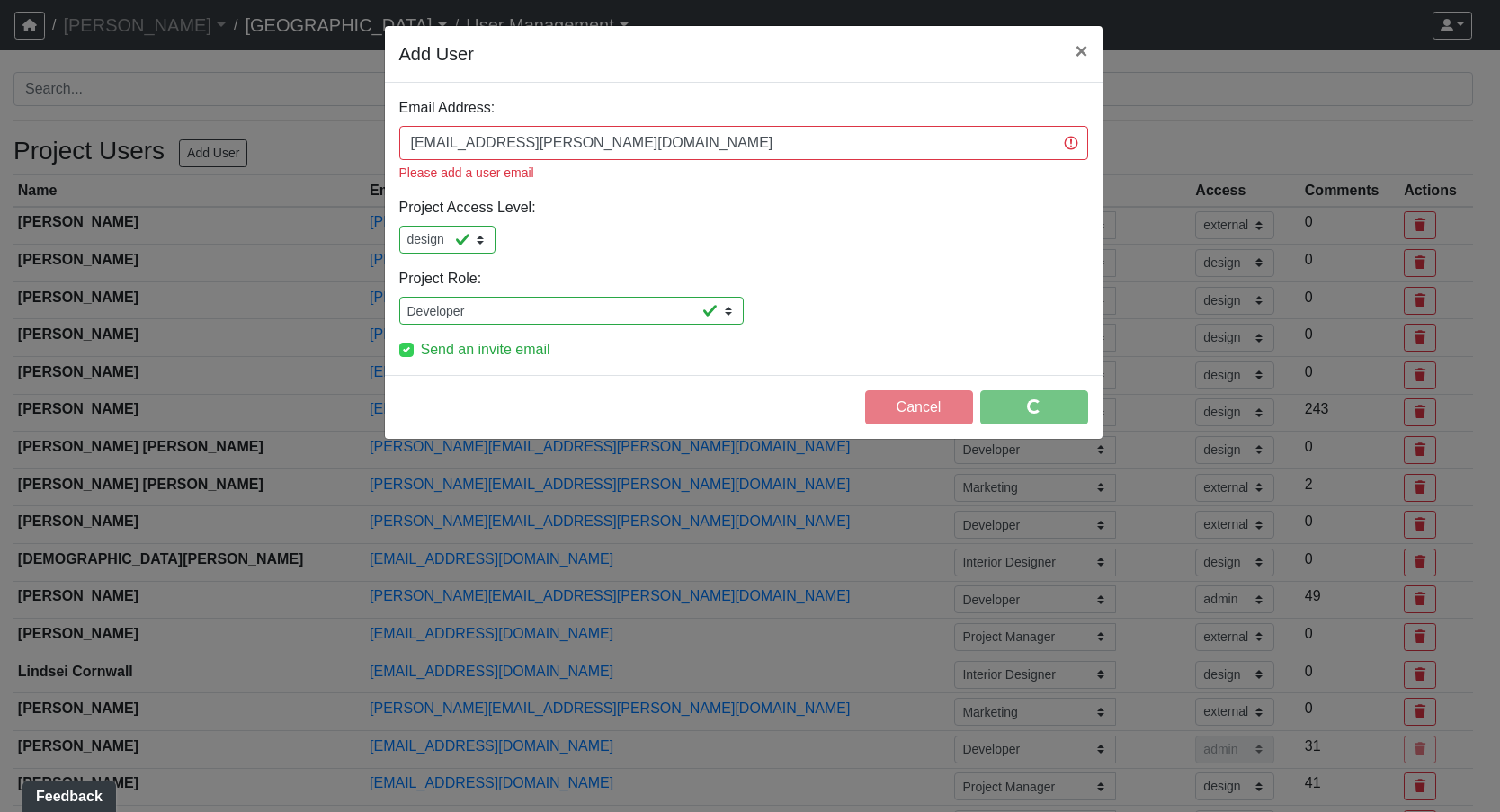
select select "design"
select select "public"
select select "design"
select select "basic"
select select "design"
